Goal: Find specific page/section: Find specific page/section

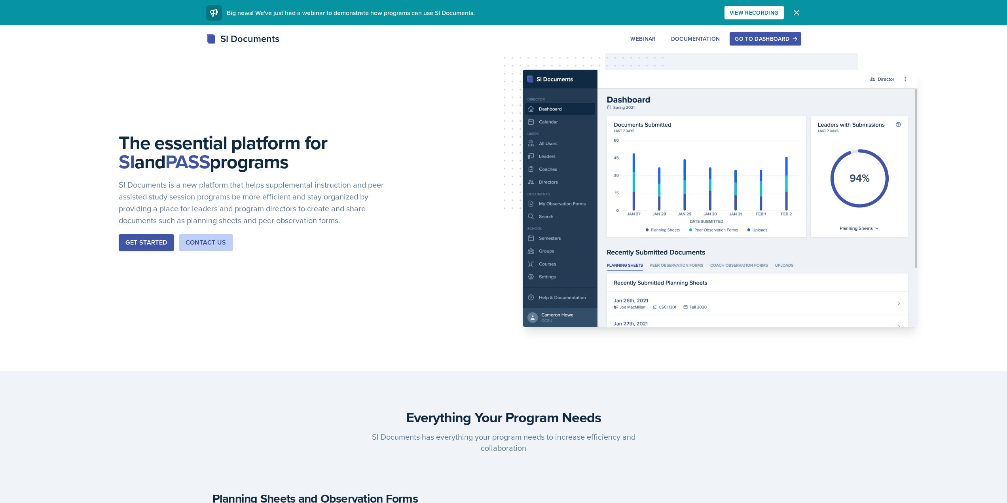
click at [770, 36] on div "Go to Dashboard" at bounding box center [765, 39] width 61 height 6
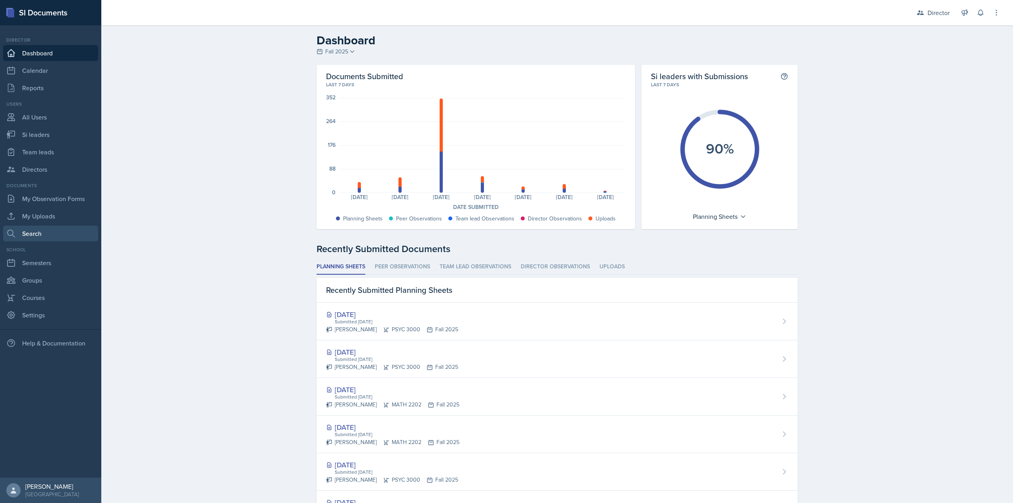
click at [53, 239] on link "Search" at bounding box center [50, 234] width 95 height 16
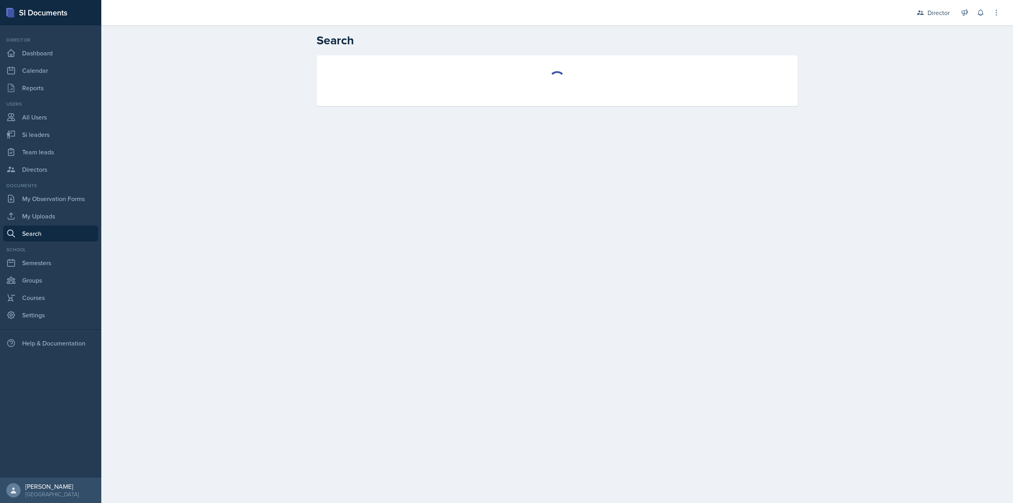
select select "all"
select select "1"
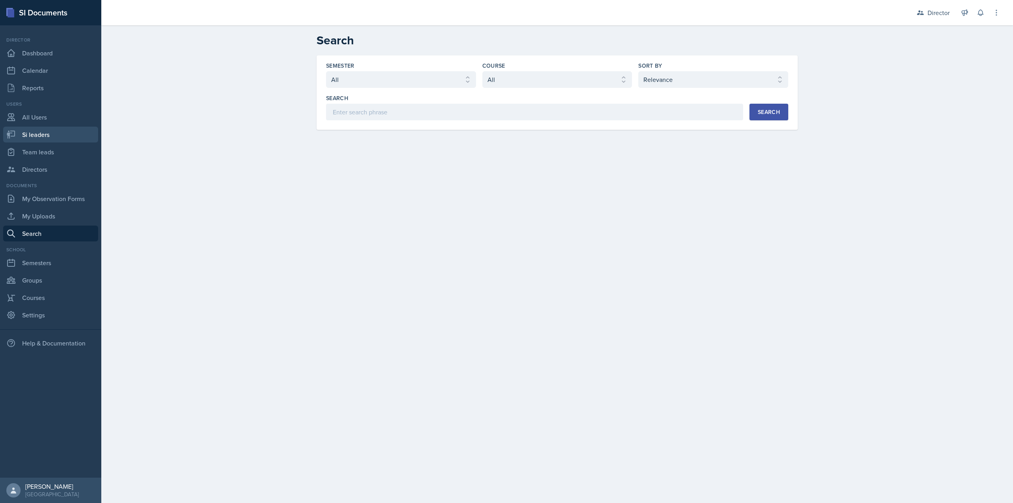
click at [28, 129] on link "Si leaders" at bounding box center [50, 135] width 95 height 16
select select "2bed604d-1099-4043-b1bc-2365e8740244"
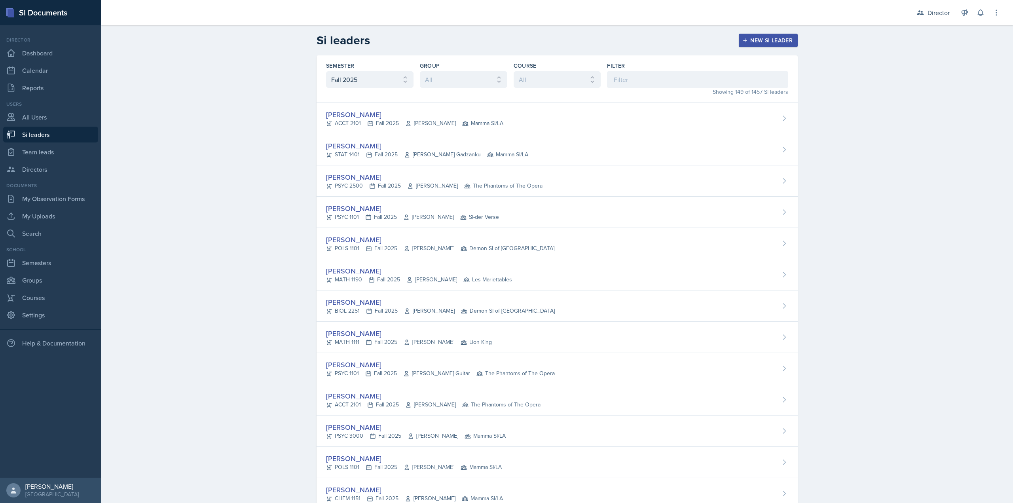
click at [660, 62] on div "Filter" at bounding box center [697, 66] width 181 height 8
click at [652, 77] on input at bounding box center [697, 79] width 181 height 17
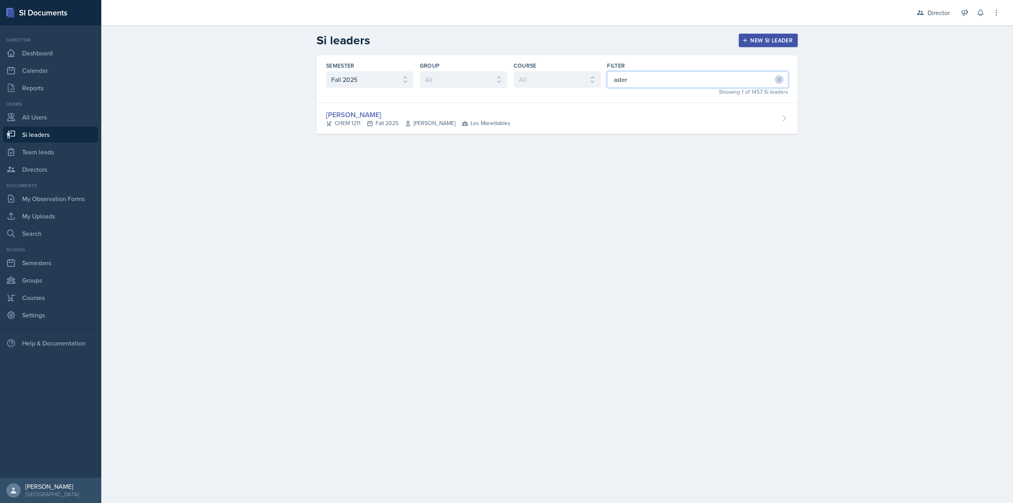
type input "aster"
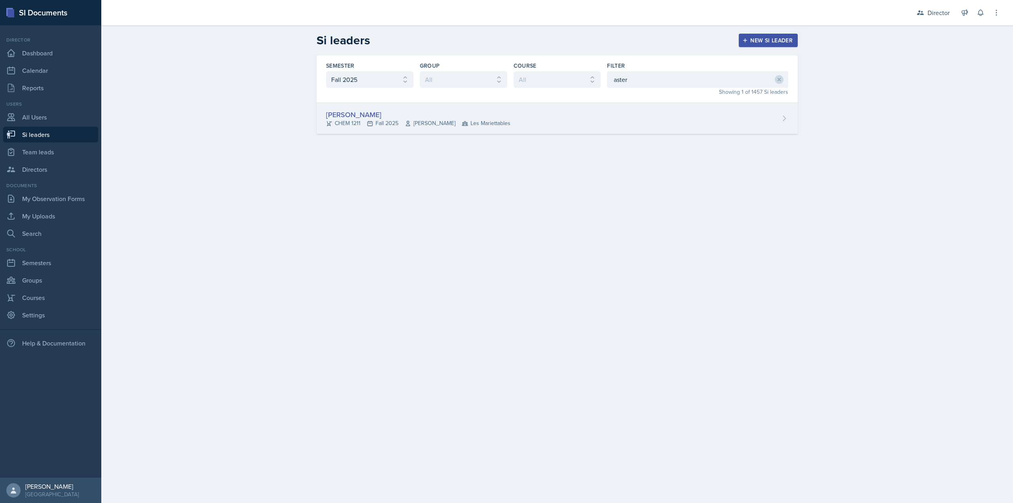
click at [436, 119] on div "[PERSON_NAME]" at bounding box center [418, 114] width 184 height 11
